Goal: Communication & Community: Answer question/provide support

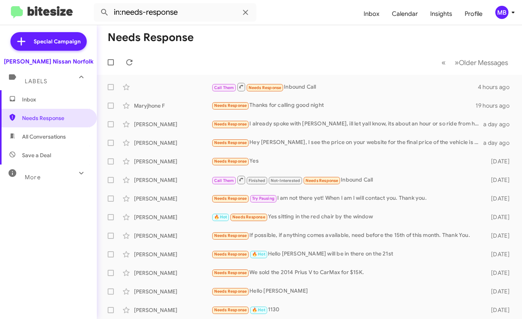
click at [217, 61] on mat-toolbar-row "« Previous » Next Older Messages" at bounding box center [309, 62] width 425 height 25
click at [29, 140] on span "All Conversations" at bounding box center [44, 137] width 44 height 8
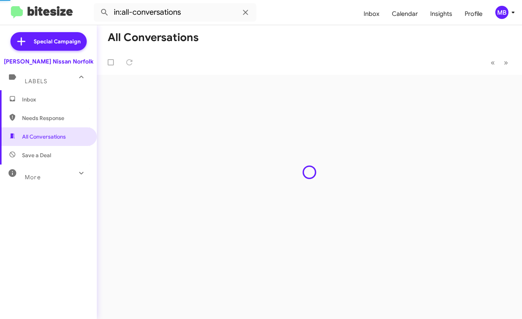
click at [35, 115] on span "Needs Response" at bounding box center [55, 118] width 66 height 8
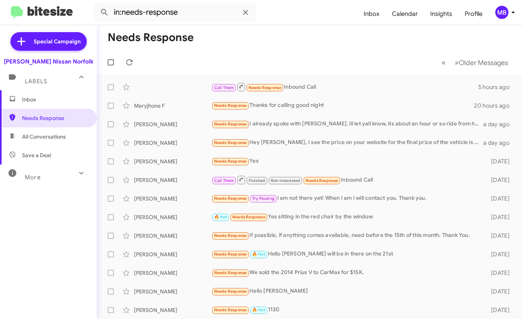
click at [240, 57] on mat-toolbar-row "« Previous » Next Older Messages" at bounding box center [309, 62] width 425 height 25
drag, startPoint x: 66, startPoint y: 138, endPoint x: 66, endPoint y: 124, distance: 14.7
click at [66, 138] on span "All Conversations" at bounding box center [48, 136] width 97 height 19
type input "in:all-conversations"
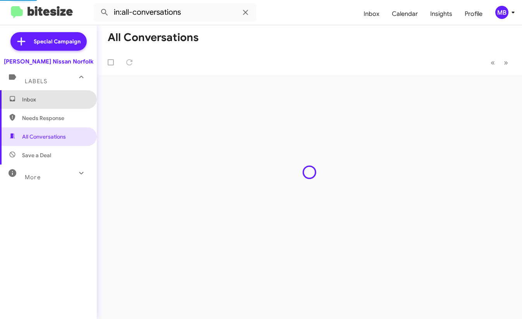
click at [62, 102] on span "Inbox" at bounding box center [55, 100] width 66 height 8
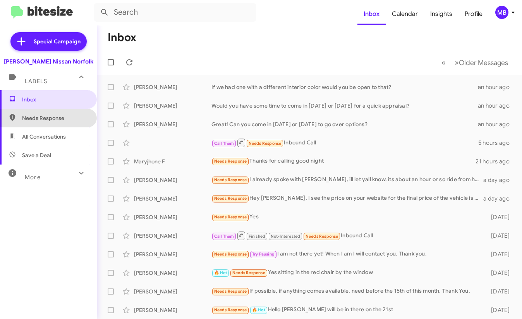
click at [58, 120] on span "Needs Response" at bounding box center [55, 118] width 66 height 8
type input "in:needs-response"
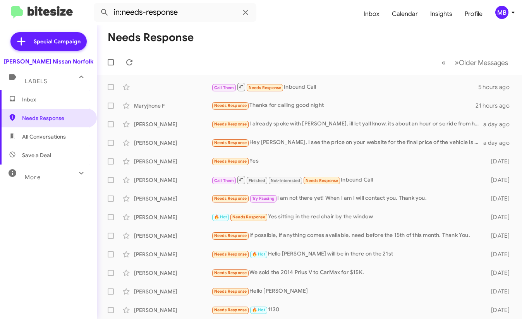
click at [212, 56] on mat-toolbar-row "« Previous » Next Older Messages" at bounding box center [309, 62] width 425 height 25
